Goal: Task Accomplishment & Management: Manage account settings

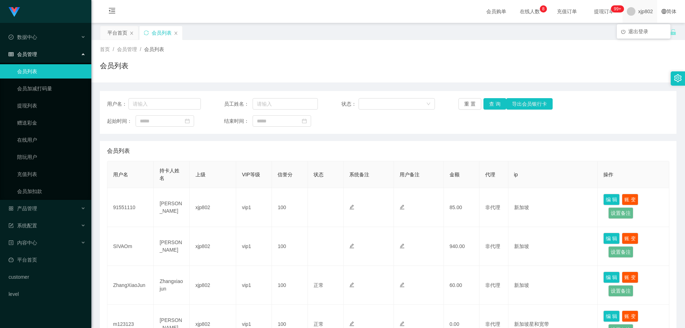
click at [631, 11] on div "xjp802" at bounding box center [639, 11] width 35 height 23
click at [638, 33] on span "退出登录" at bounding box center [638, 32] width 20 height 6
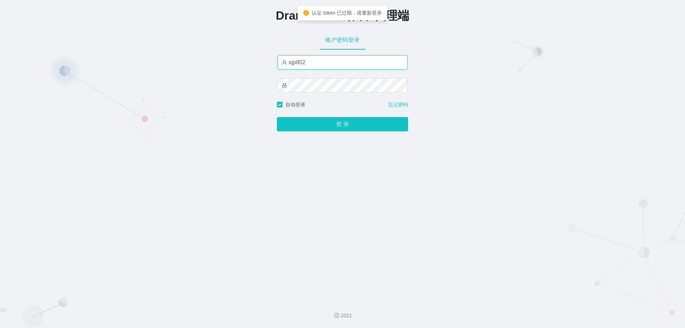
click at [315, 67] on input "xjp802" at bounding box center [342, 62] width 130 height 14
type input "by2"
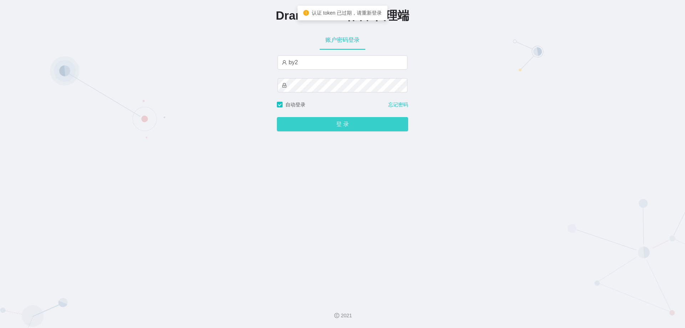
click at [343, 123] on button "登 录" at bounding box center [342, 124] width 131 height 14
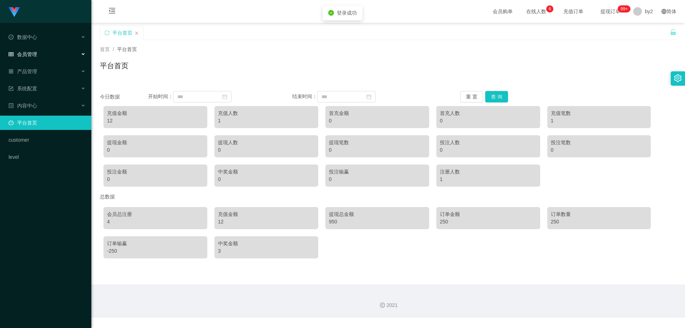
click at [45, 54] on div "会员管理" at bounding box center [45, 54] width 91 height 14
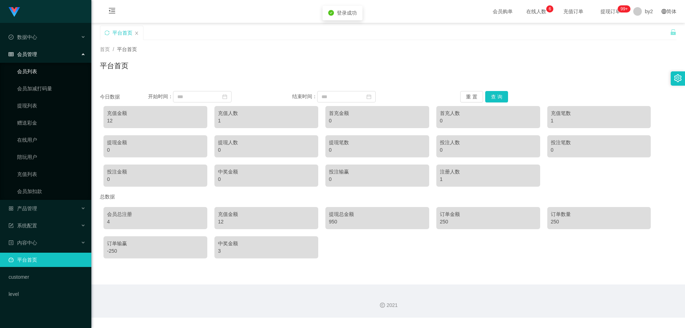
click at [46, 69] on link "会员列表" at bounding box center [51, 71] width 68 height 14
